Goal: Task Accomplishment & Management: Use online tool/utility

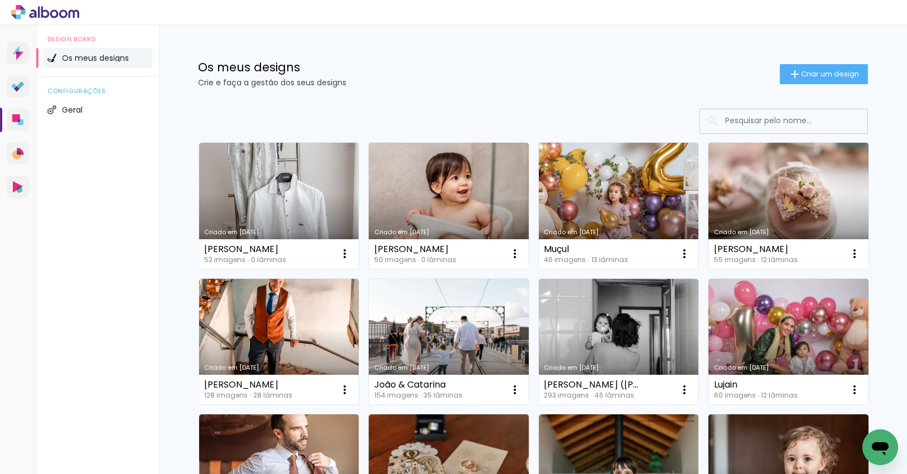
click at [788, 181] on link "Criado em [DATE]" at bounding box center [789, 206] width 160 height 126
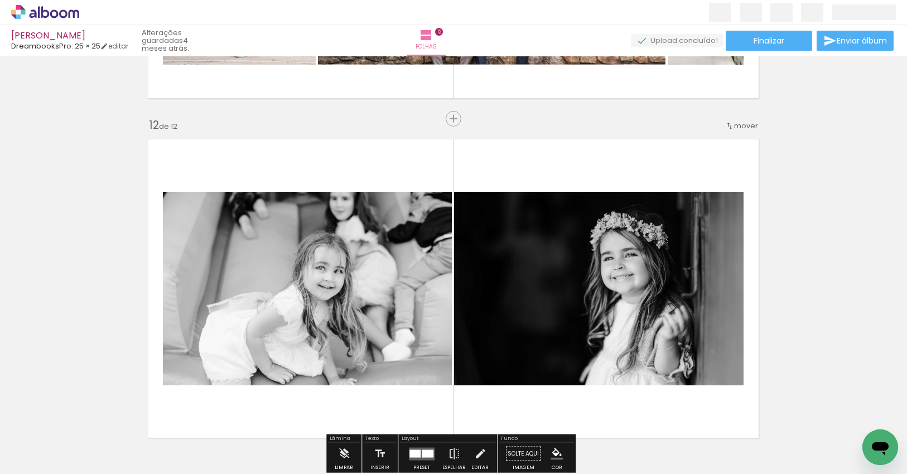
scroll to position [3683, 0]
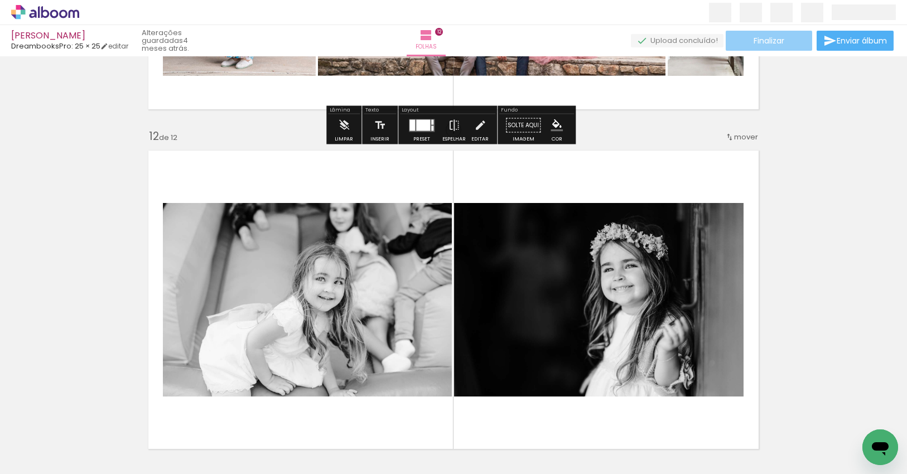
click at [778, 37] on span "Finalizar" at bounding box center [769, 41] width 31 height 8
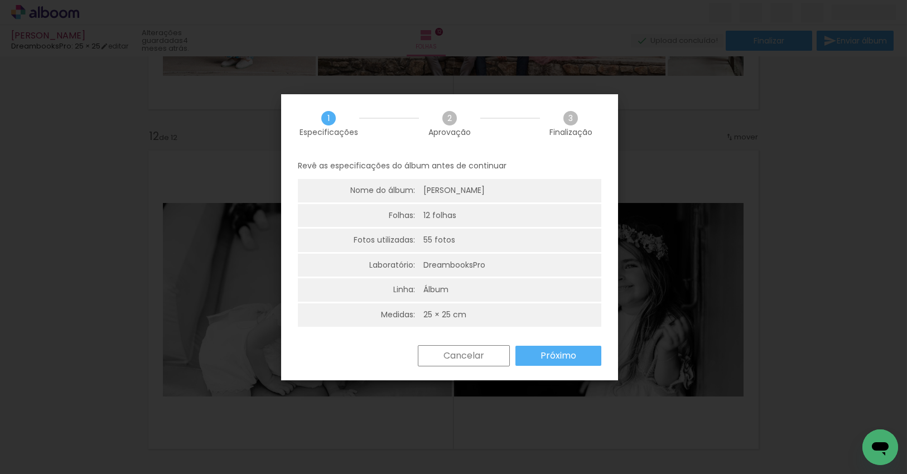
click at [0, 0] on paper-button "Próximo" at bounding box center [0, 0] width 0 height 0
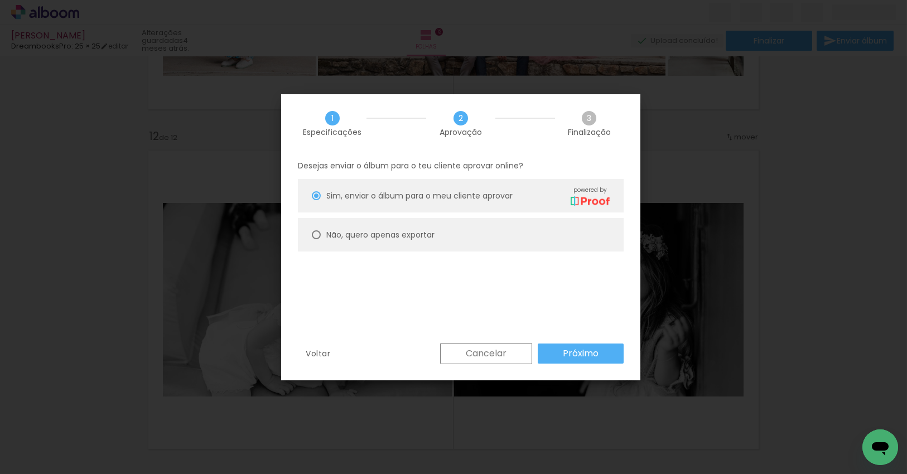
click at [143, 405] on slot "Não, quero apenas exportar" at bounding box center [111, 437] width 63 height 64
type paper-radio-button "on"
click at [393, 405] on slot "Próximo" at bounding box center [361, 437] width 63 height 64
type input "Alta, 300 DPI"
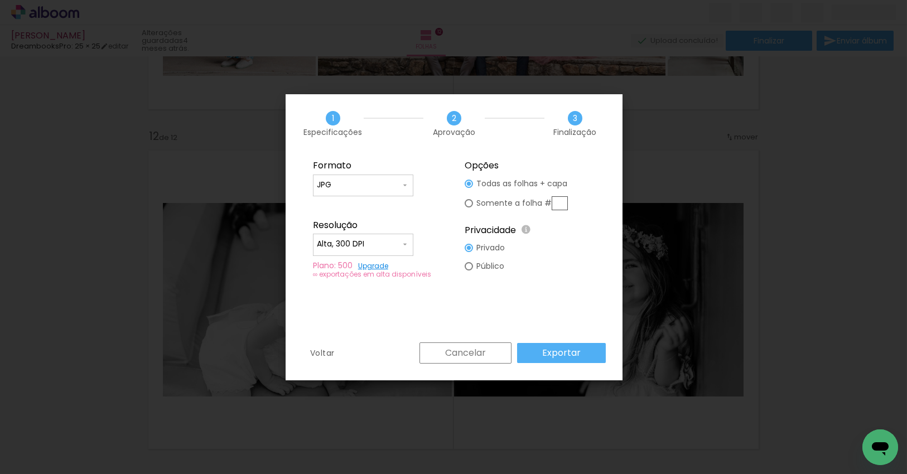
click at [0, 0] on slot "Exportar" at bounding box center [0, 0] width 0 height 0
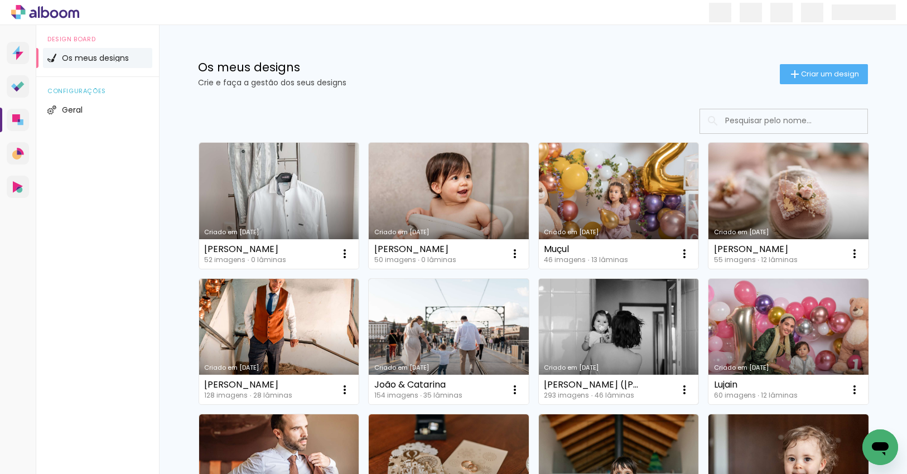
click at [599, 325] on link "Criado em [DATE]" at bounding box center [619, 342] width 160 height 126
